Goal: Navigation & Orientation: Understand site structure

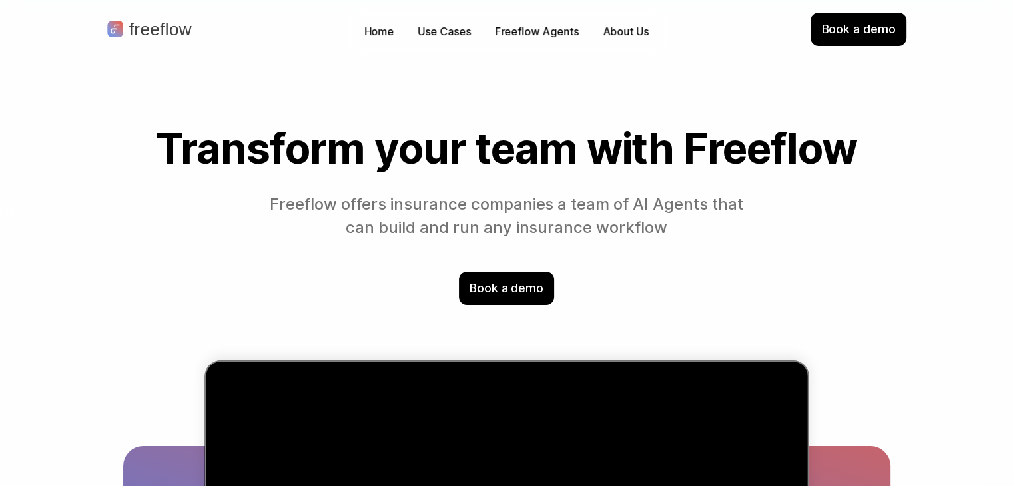
click at [418, 246] on section "Transform your team with Freeflow Freeflow offers insurance companies a team of…" at bounding box center [507, 215] width 852 height 180
click at [701, 240] on section "Transform your team with Freeflow Freeflow offers insurance companies a team of…" at bounding box center [507, 215] width 852 height 180
click at [525, 35] on p "Freeflow Agents" at bounding box center [537, 31] width 84 height 15
click at [583, 139] on h1 "Transform your team with Freeflow" at bounding box center [506, 148] width 767 height 47
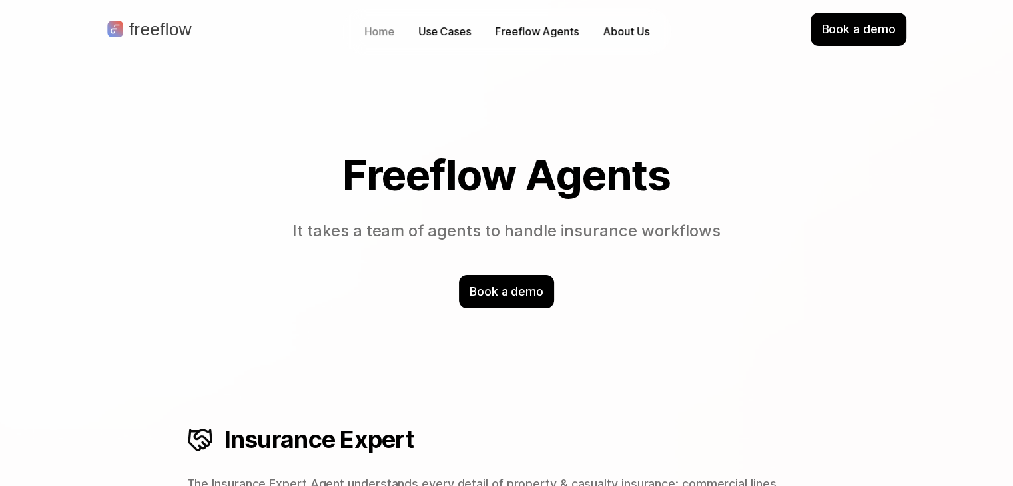
click at [374, 28] on p "Home" at bounding box center [379, 31] width 30 height 15
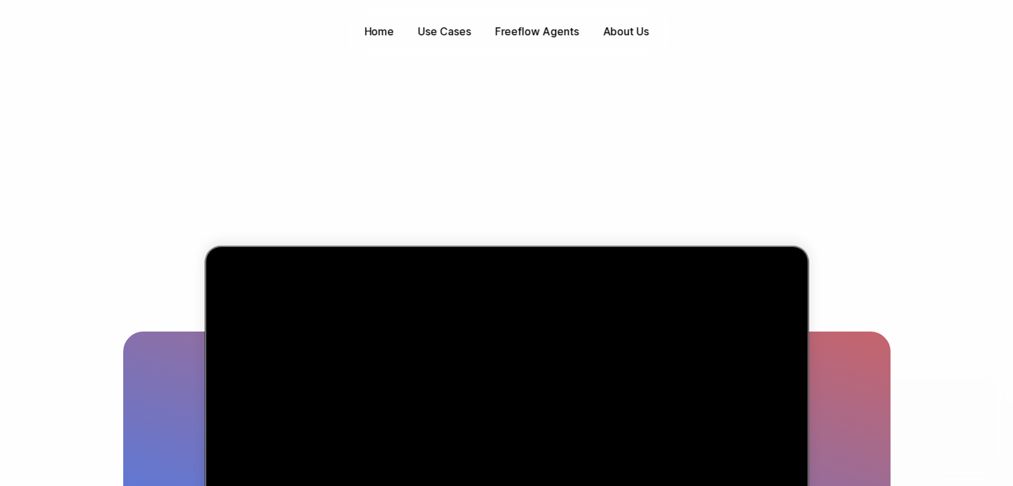
scroll to position [133, 0]
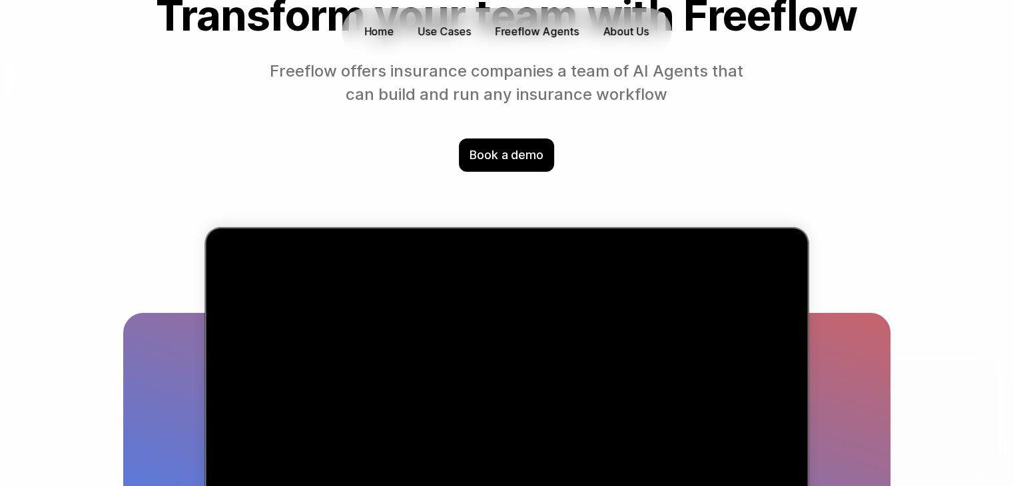
click at [454, 30] on p "Use Cases" at bounding box center [444, 31] width 53 height 15
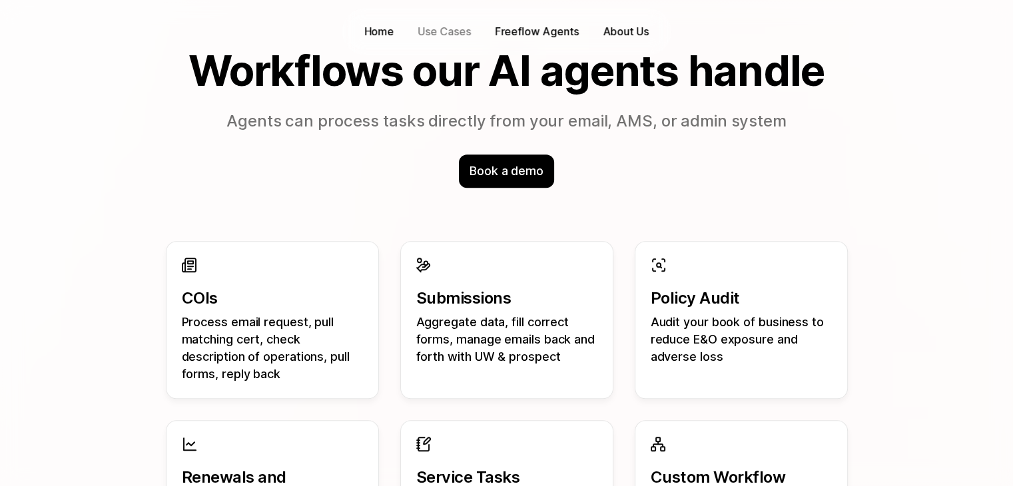
click at [542, 30] on p "Freeflow Agents" at bounding box center [537, 31] width 84 height 15
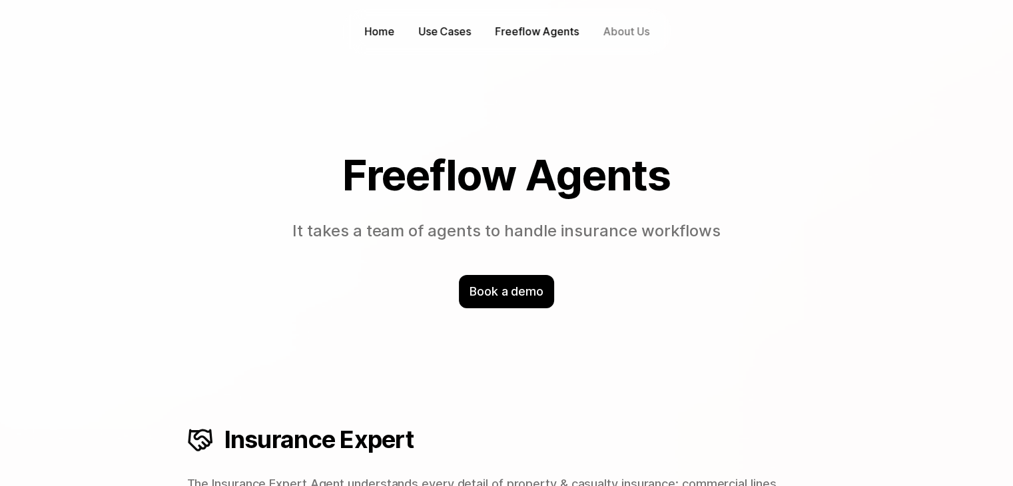
click at [615, 29] on p "About Us" at bounding box center [626, 31] width 46 height 15
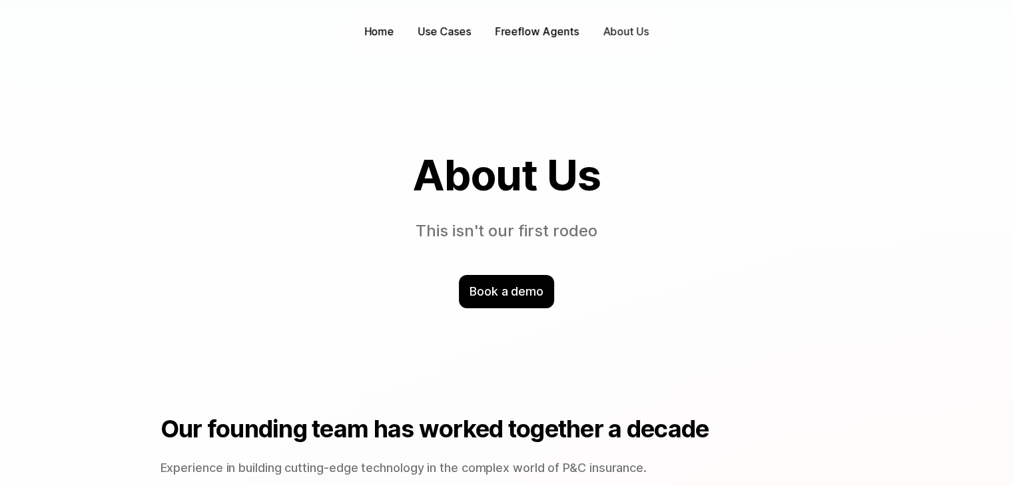
click at [541, 30] on p "Freeflow Agents" at bounding box center [537, 31] width 84 height 15
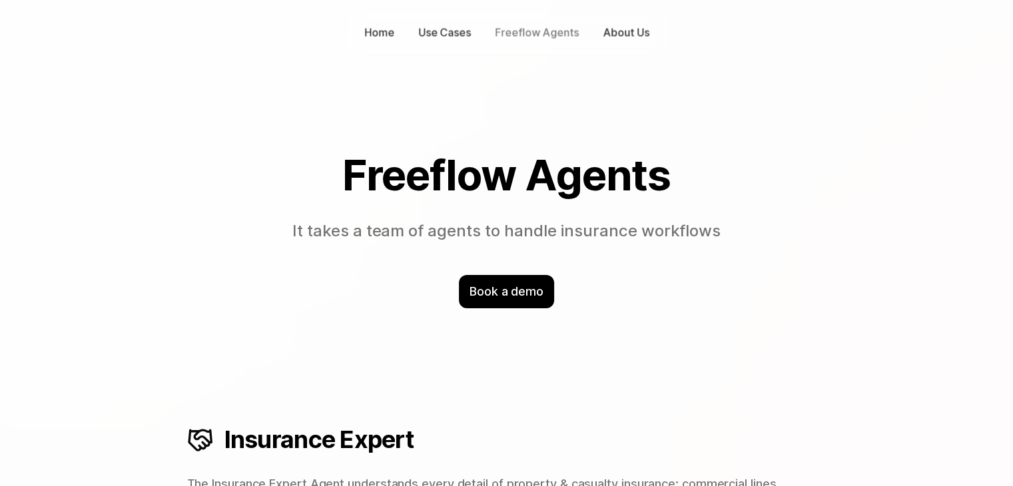
click at [463, 33] on p "Use Cases" at bounding box center [444, 32] width 53 height 15
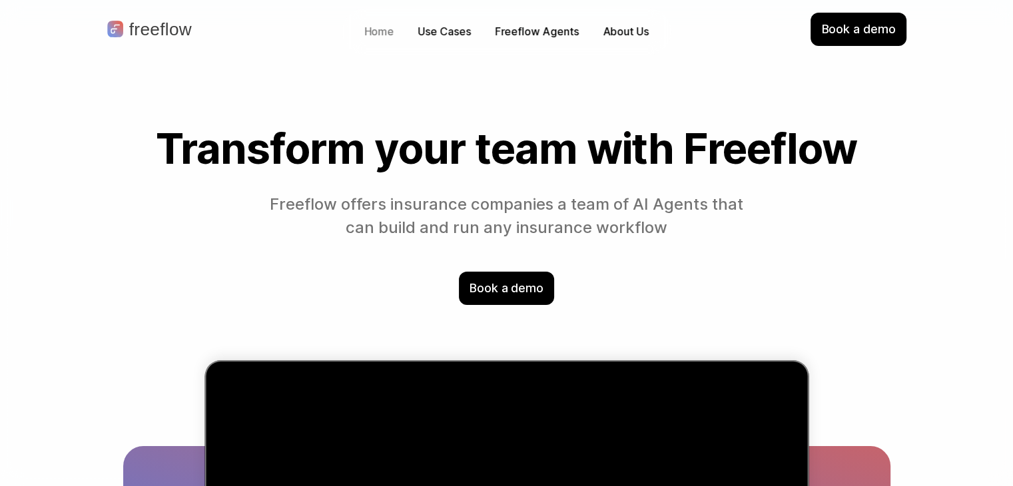
click at [751, 242] on section "Transform your team with Freeflow Freeflow offers insurance companies a team of…" at bounding box center [507, 215] width 852 height 180
